Goal: Information Seeking & Learning: Learn about a topic

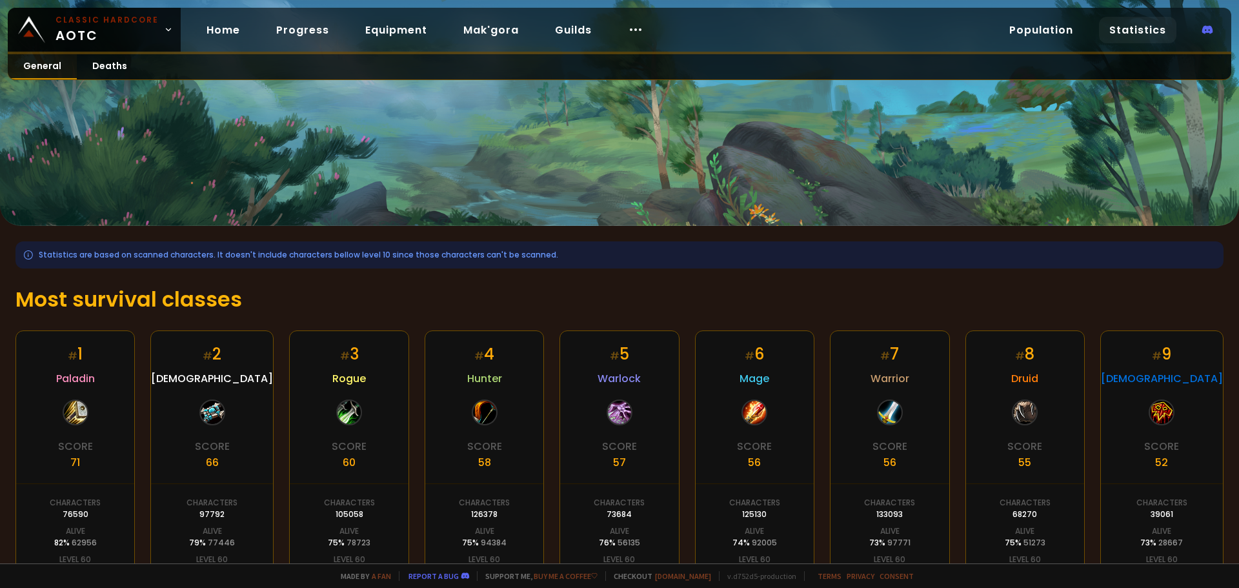
click at [39, 65] on link "General" at bounding box center [42, 66] width 69 height 25
click at [106, 66] on link "Deaths" at bounding box center [110, 66] width 66 height 25
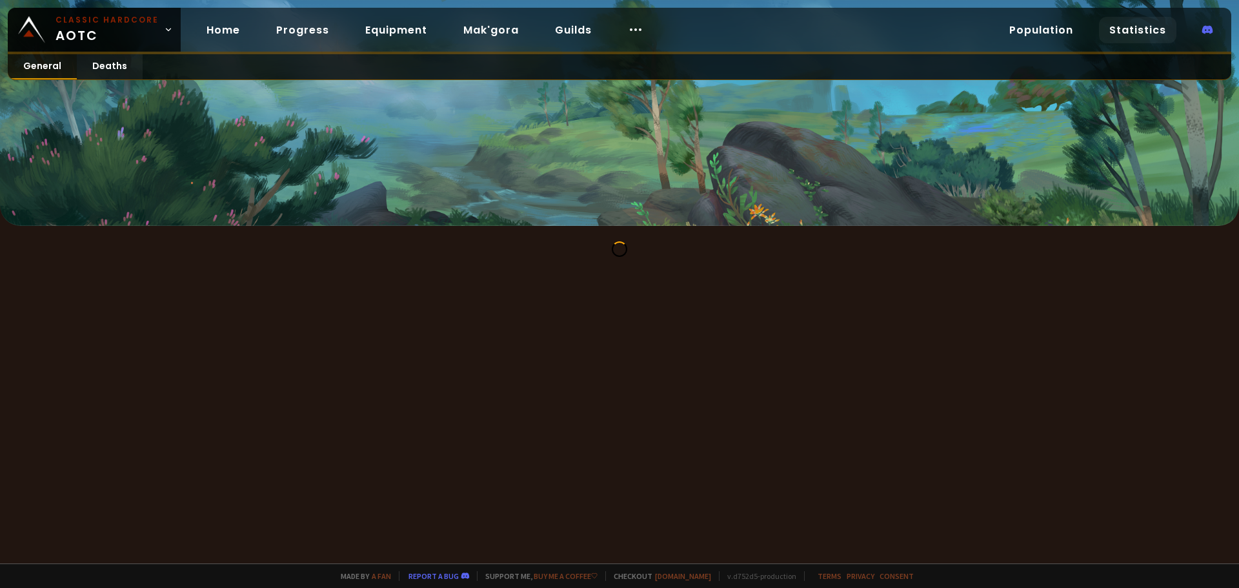
click at [57, 66] on link "General" at bounding box center [42, 66] width 69 height 25
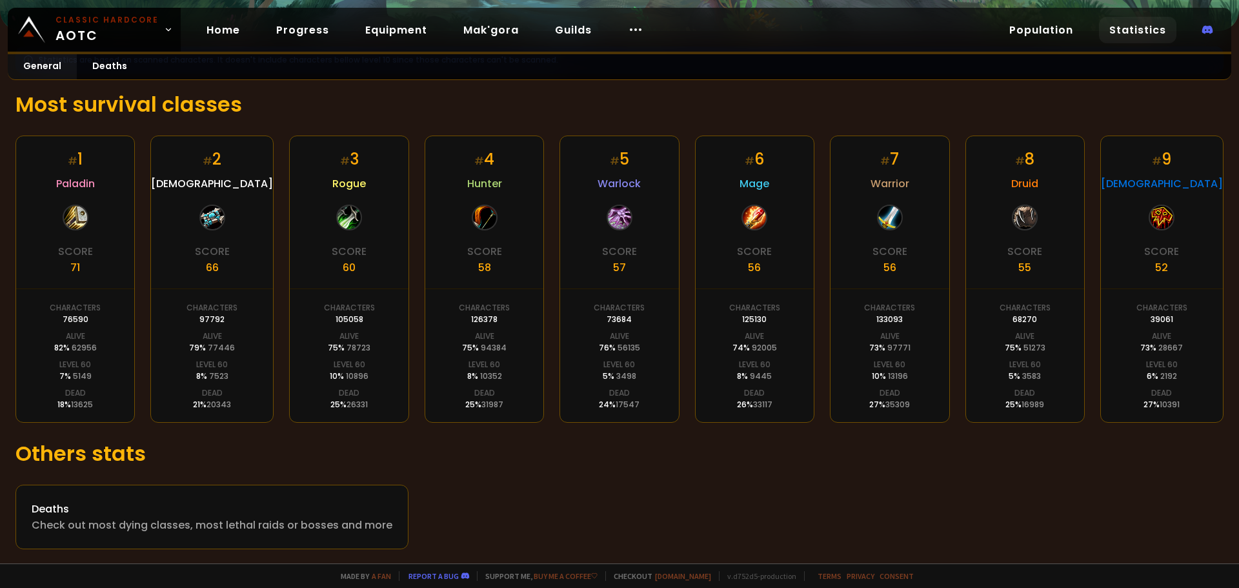
scroll to position [196, 0]
click at [1049, 33] on link "Population" at bounding box center [1041, 30] width 85 height 26
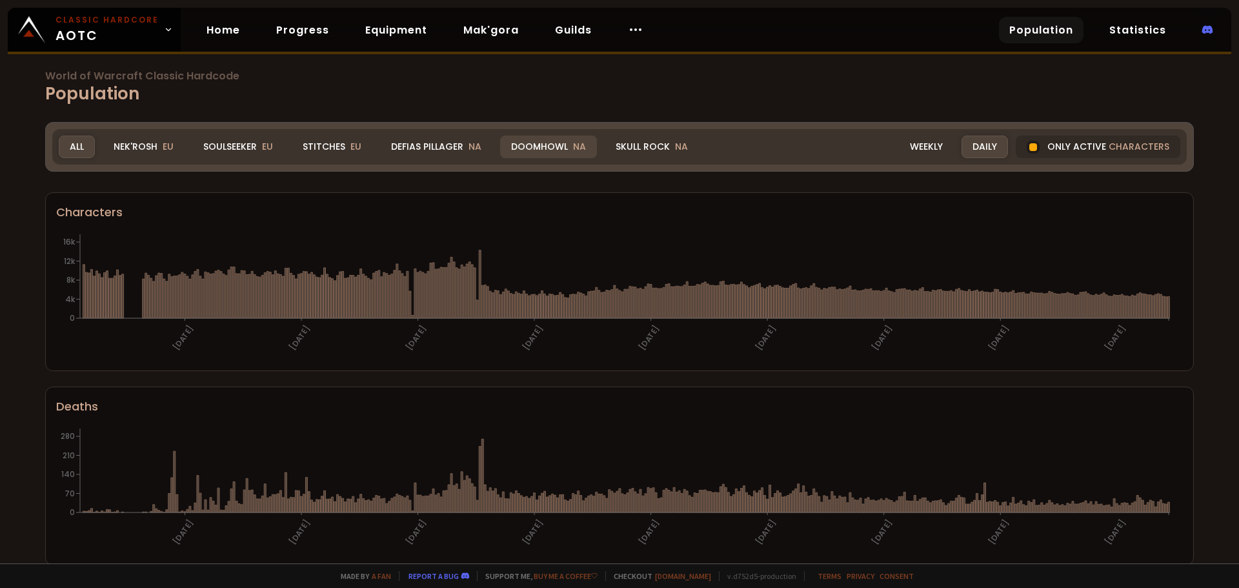
click at [531, 148] on div "Doomhowl NA" at bounding box center [548, 147] width 97 height 23
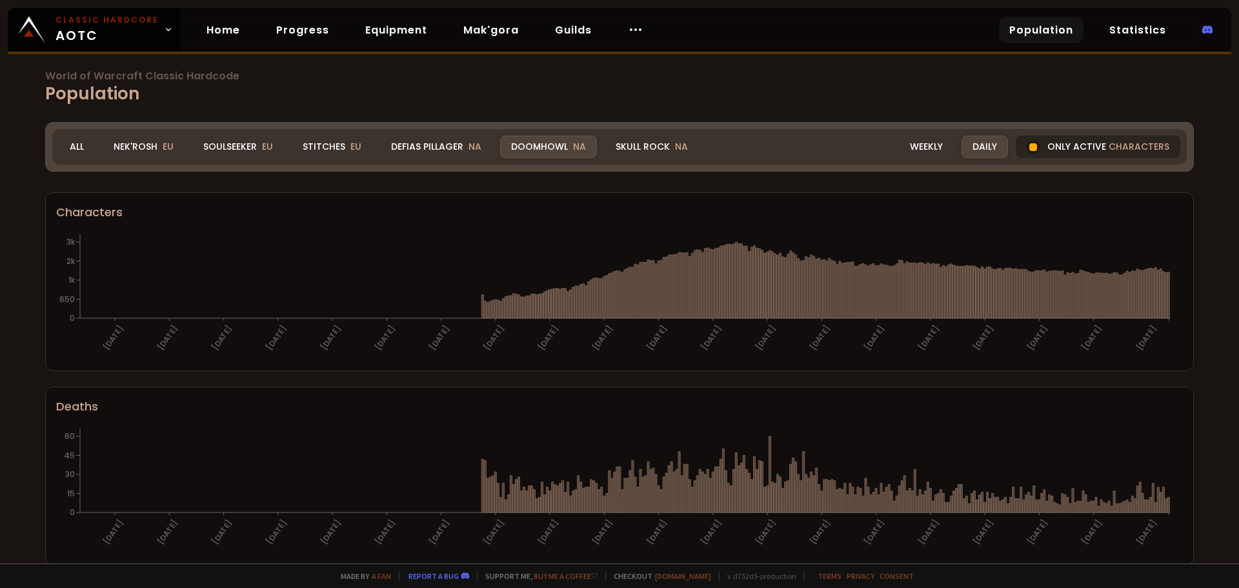
click at [1029, 144] on div at bounding box center [1033, 147] width 8 height 8
click at [1031, 143] on div at bounding box center [1033, 147] width 13 height 13
click at [1058, 150] on div "Only active characters" at bounding box center [1098, 147] width 165 height 23
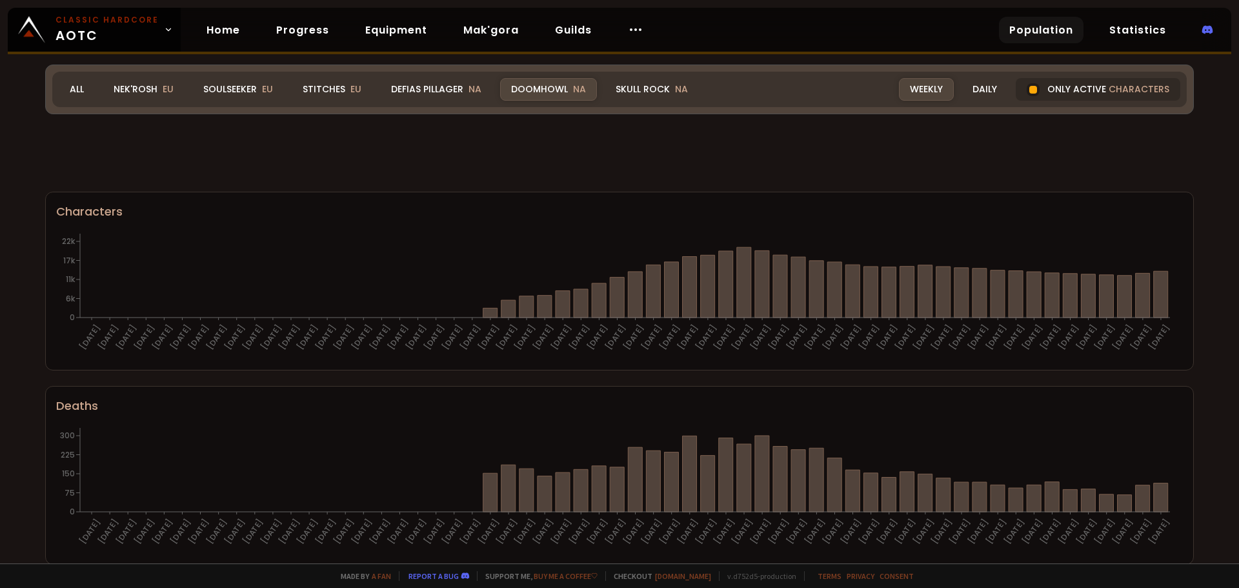
scroll to position [516, 0]
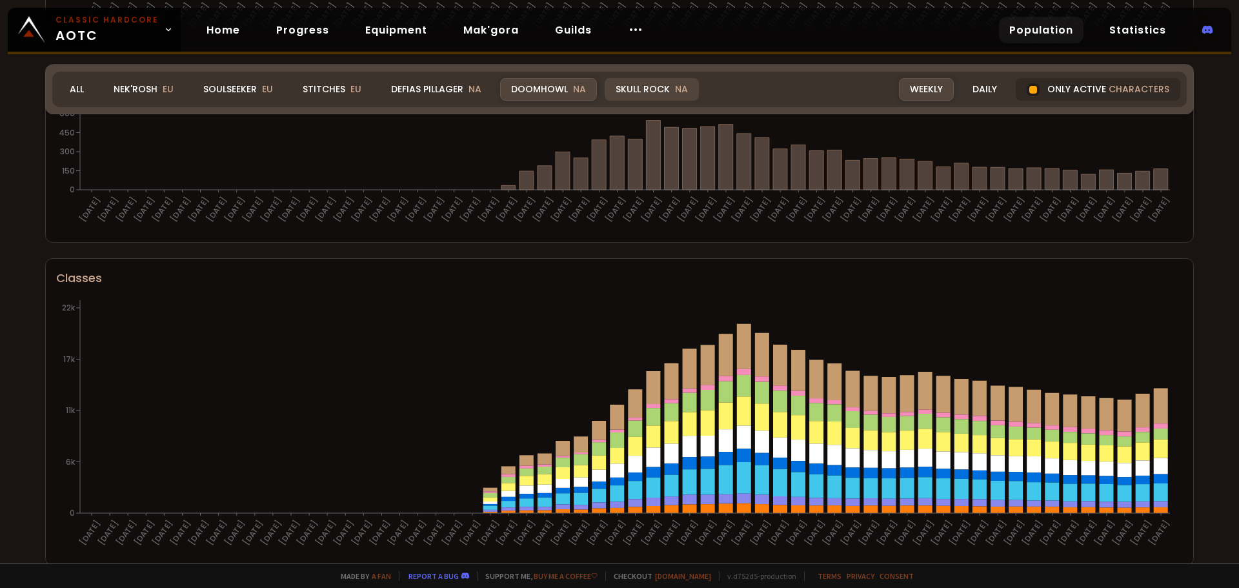
click at [654, 96] on div "Skull Rock NA" at bounding box center [652, 89] width 94 height 23
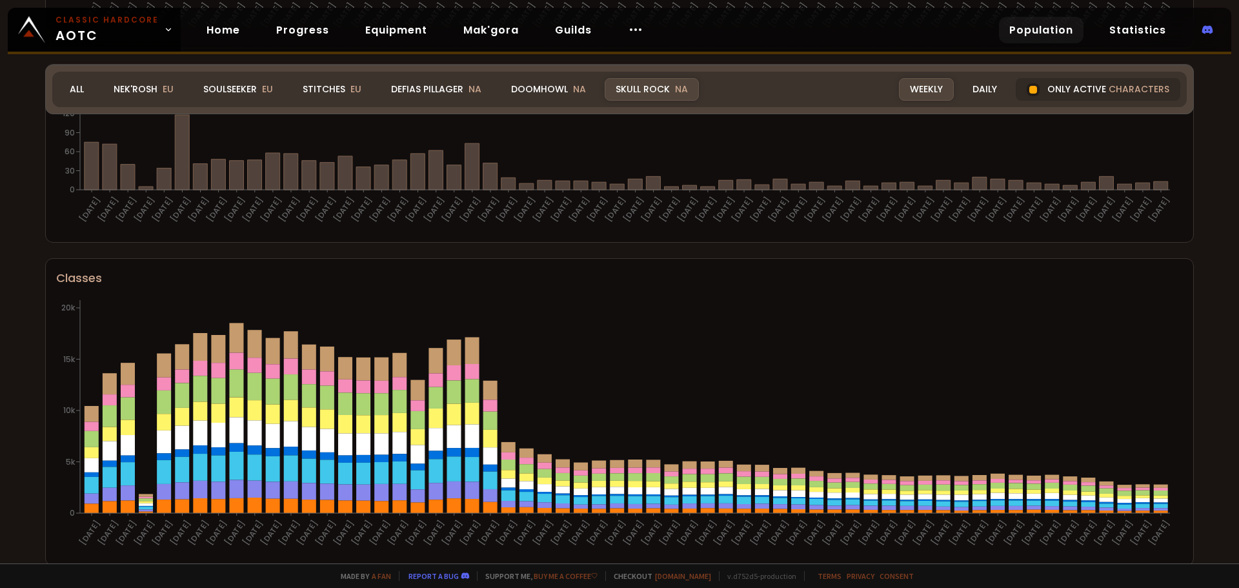
drag, startPoint x: 976, startPoint y: 88, endPoint x: 1236, endPoint y: 106, distance: 260.0
click at [976, 88] on div "Daily" at bounding box center [985, 89] width 46 height 23
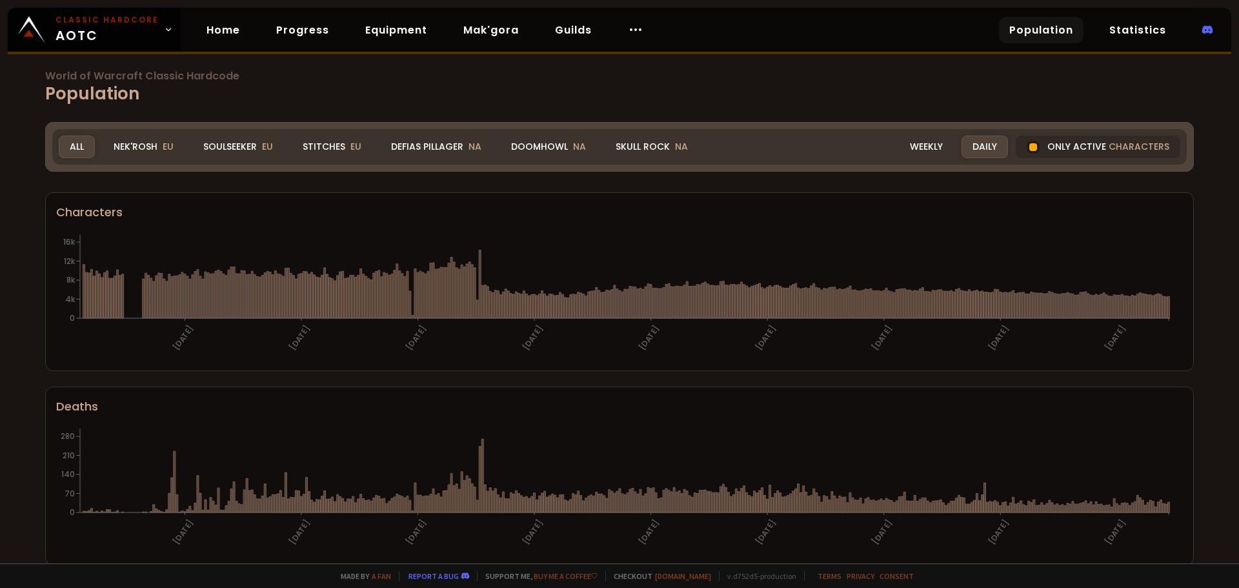
click at [1172, 379] on div "World of Warcraft Classic Hardcode Population Realm All All Nek'Rosh EU Soulsee…" at bounding box center [619, 281] width 1239 height 563
